Goal: Communication & Community: Answer question/provide support

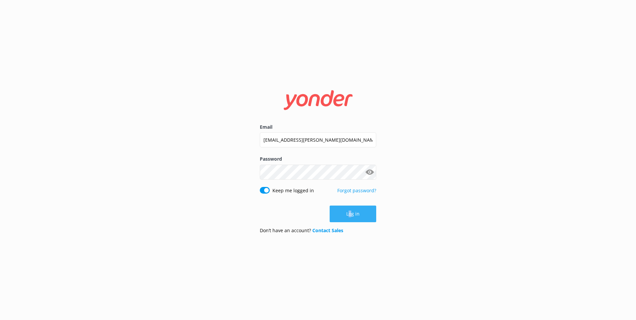
click at [368, 209] on button "Log in" at bounding box center [352, 213] width 47 height 17
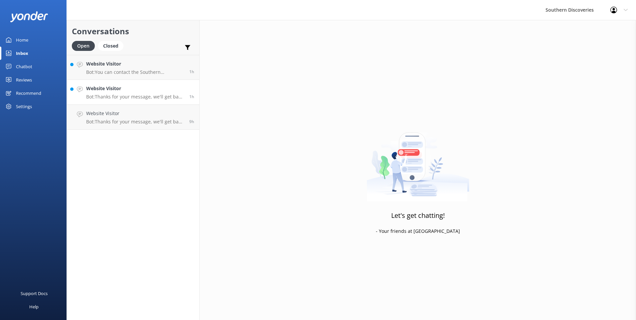
drag, startPoint x: 114, startPoint y: 92, endPoint x: 122, endPoint y: 93, distance: 8.3
click at [114, 92] on div "Website Visitor Bot: Thanks for your message, we'll get back to you as soon as …" at bounding box center [135, 92] width 98 height 15
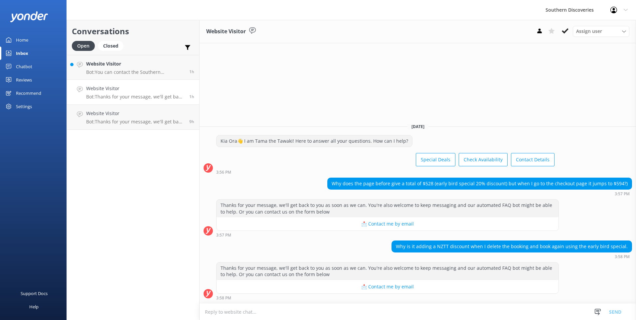
click at [271, 313] on textarea at bounding box center [417, 312] width 436 height 16
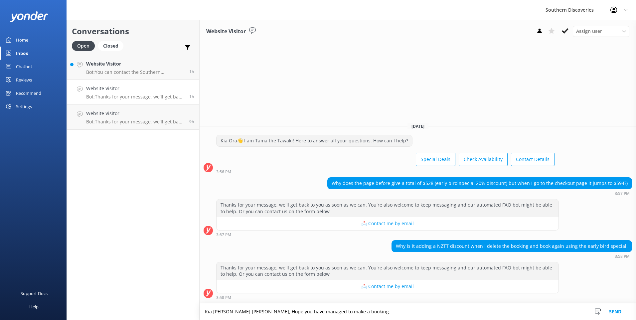
type textarea "Kia [PERSON_NAME] [PERSON_NAME], Hope you have managed to make a booking."
click at [617, 312] on button "Send" at bounding box center [614, 311] width 25 height 17
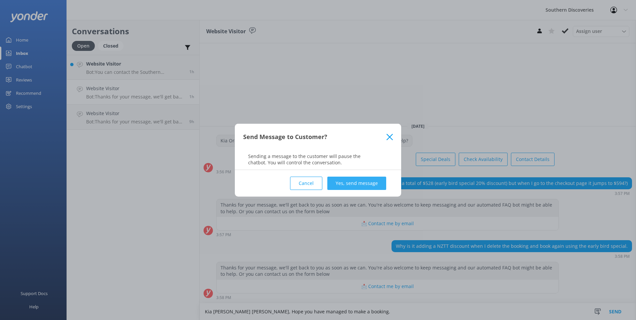
click at [377, 181] on button "Yes, send message" at bounding box center [356, 183] width 59 height 13
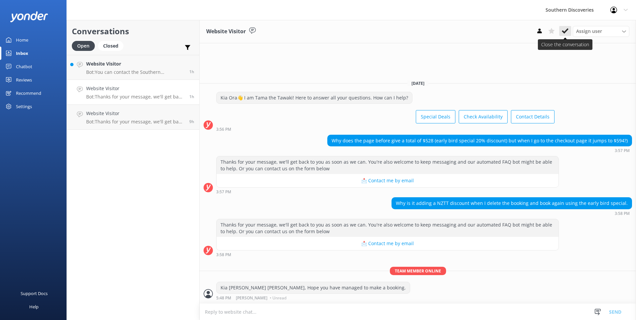
click at [562, 31] on icon at bounding box center [565, 31] width 7 height 7
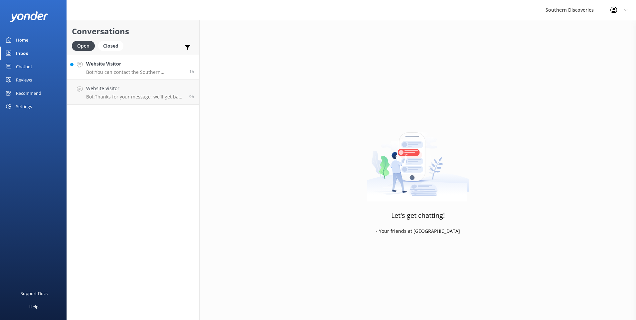
click at [144, 72] on p "Bot: You can contact the Southern Discoveries team by phone at [PHONE_NUMBER] w…" at bounding box center [135, 72] width 98 height 6
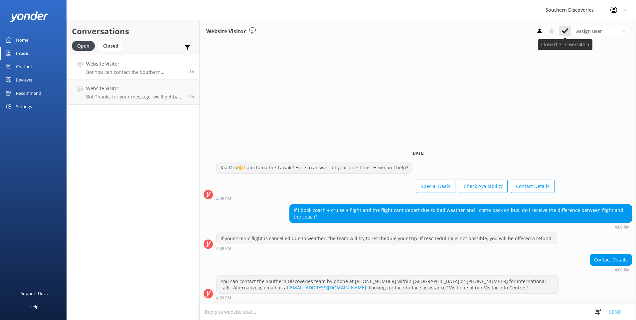
click at [563, 31] on use at bounding box center [565, 30] width 7 height 5
